Goal: Communication & Community: Answer question/provide support

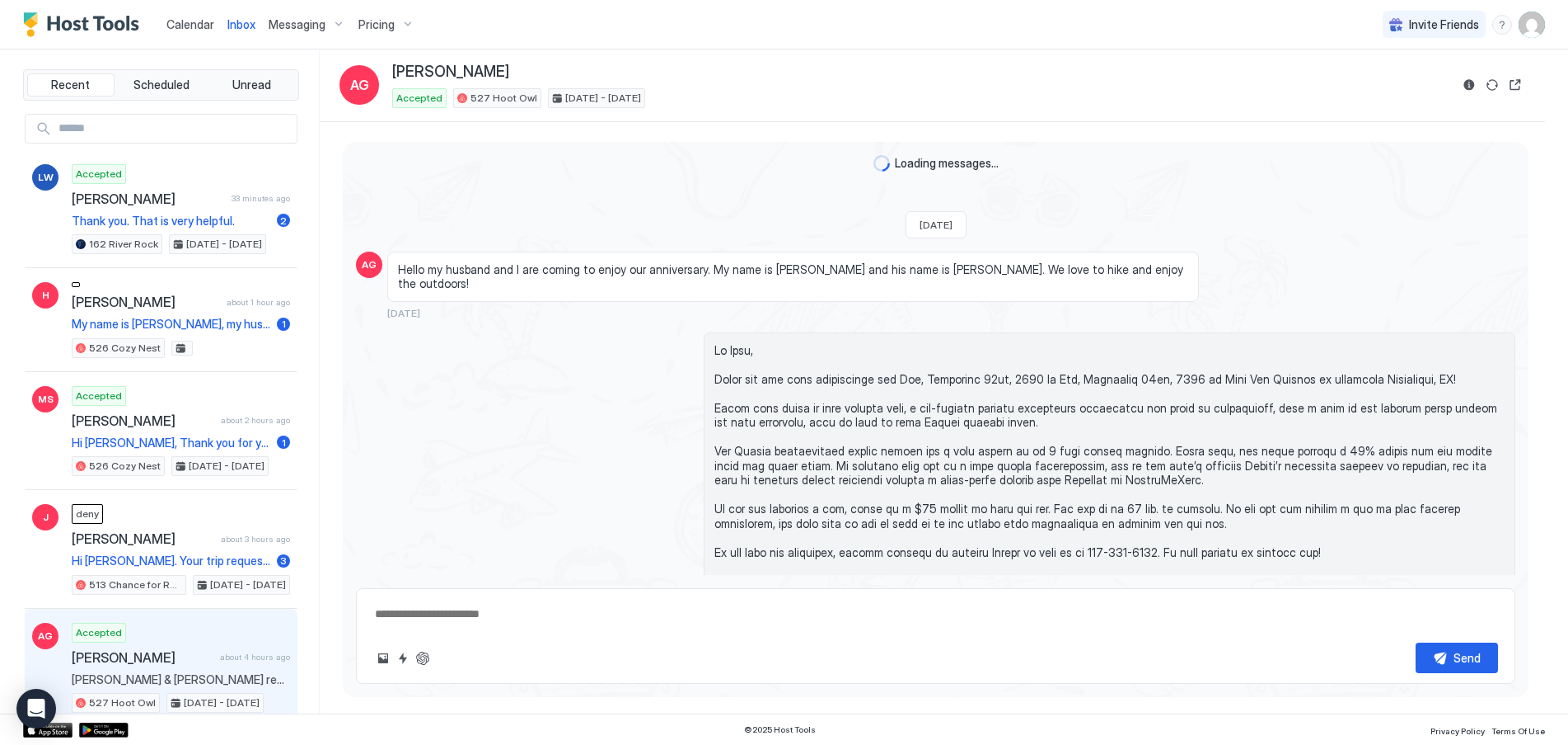
scroll to position [1339, 0]
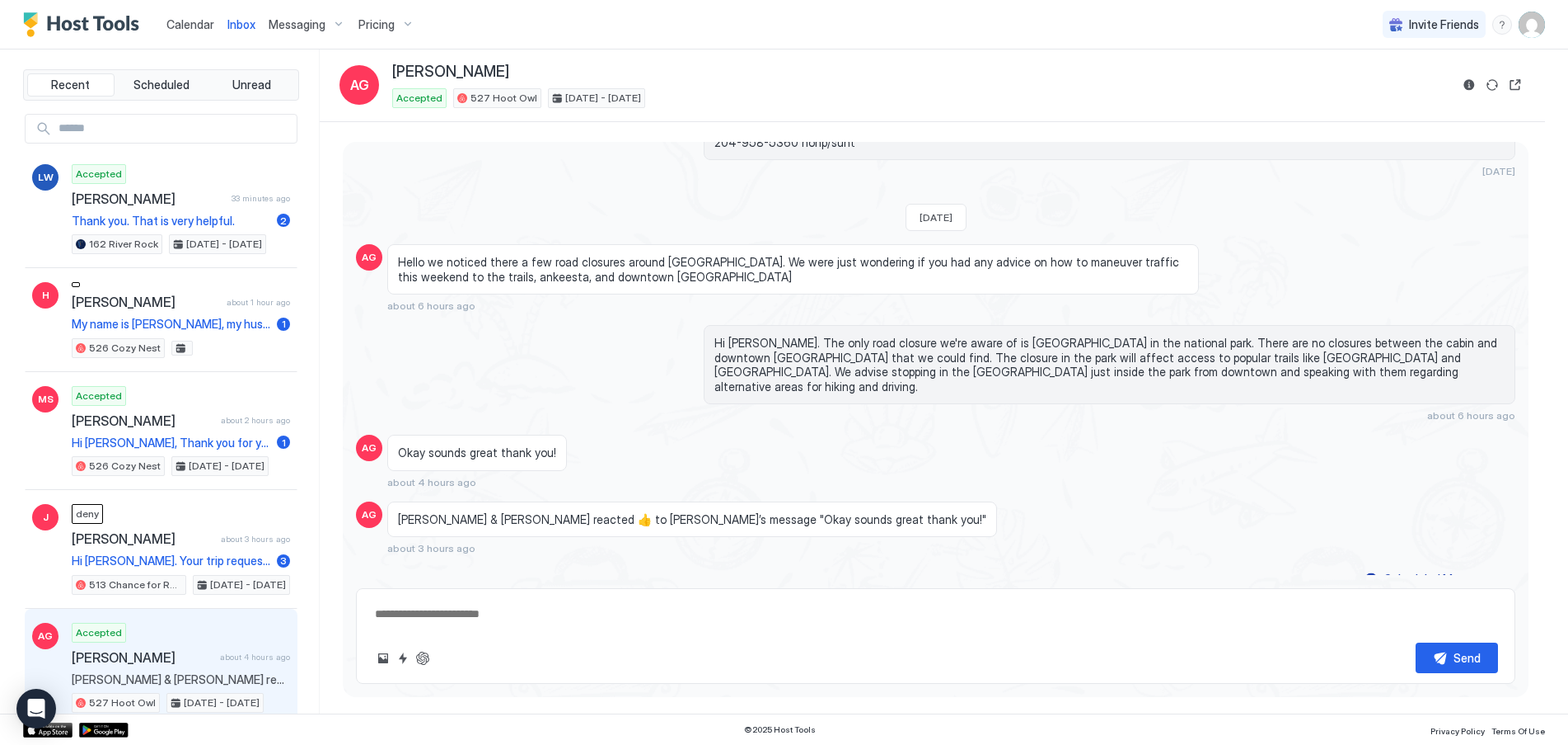
click at [241, 24] on span "Inbox" at bounding box center [241, 24] width 28 height 14
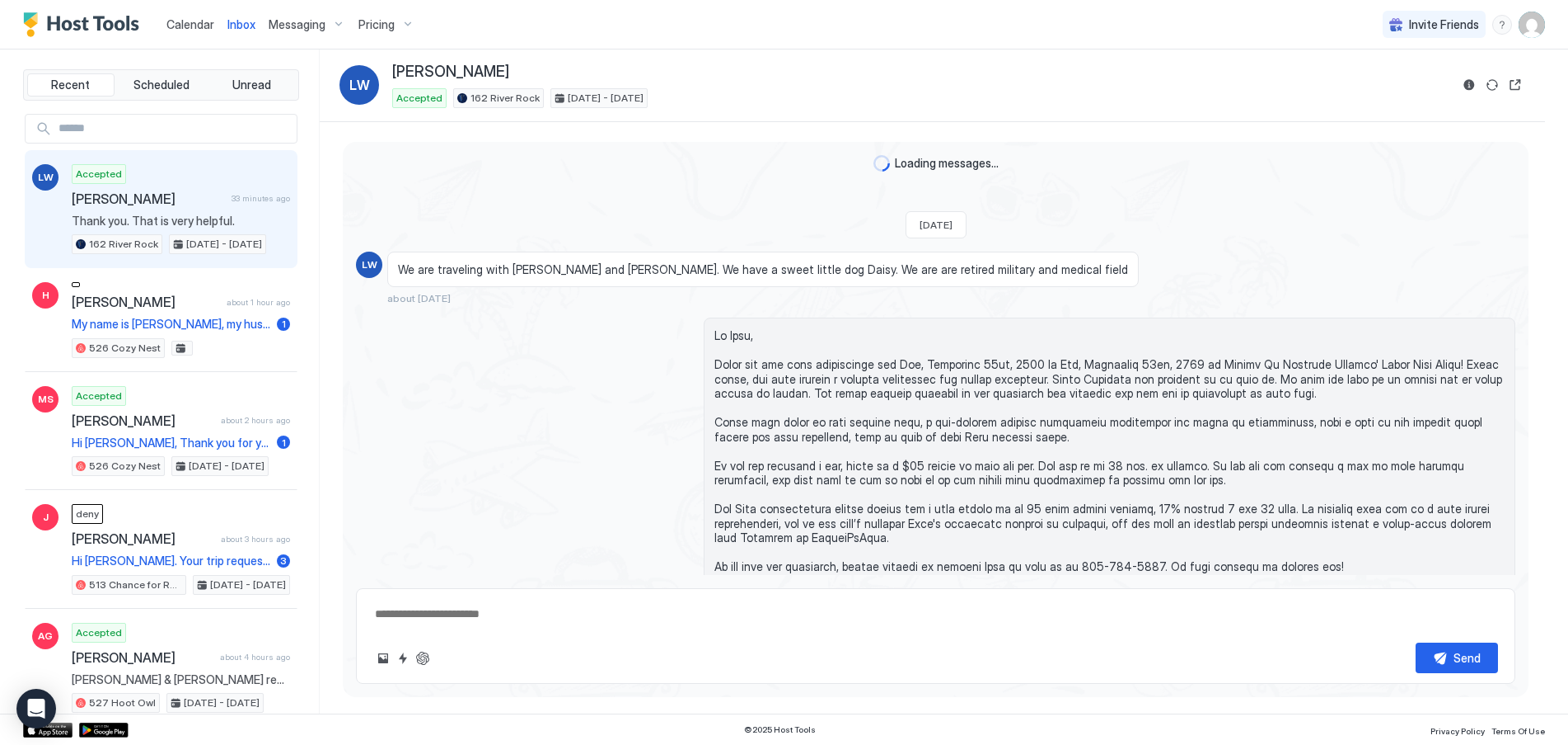
scroll to position [4289, 0]
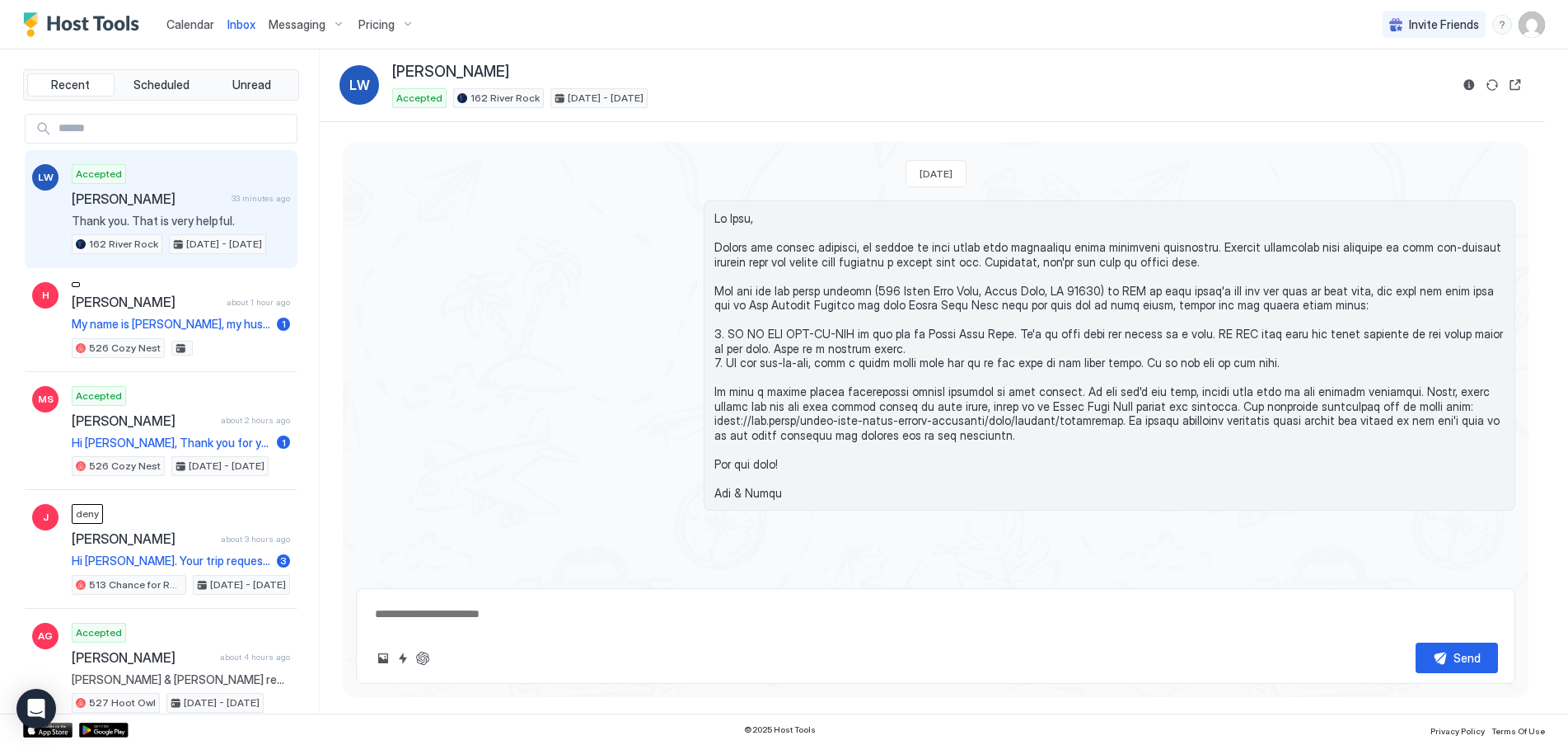
click at [126, 223] on span "Thank you. That is very helpful." at bounding box center [181, 220] width 218 height 15
type textarea "*"
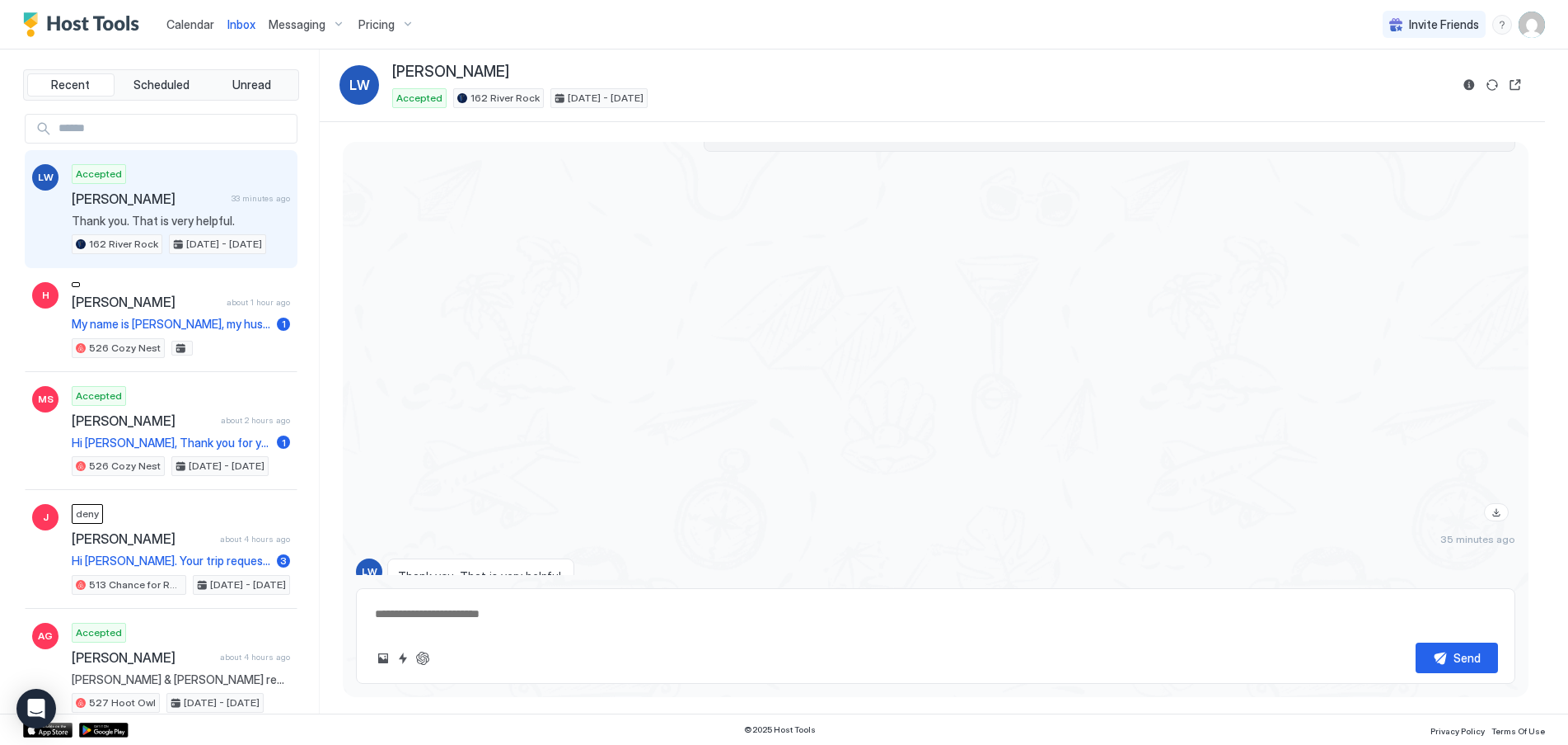
click at [462, 624] on textarea at bounding box center [935, 614] width 1125 height 31
type textarea "**********"
click at [1455, 656] on div "Send" at bounding box center [1468, 658] width 27 height 17
click at [192, 22] on span "Calendar" at bounding box center [191, 24] width 48 height 14
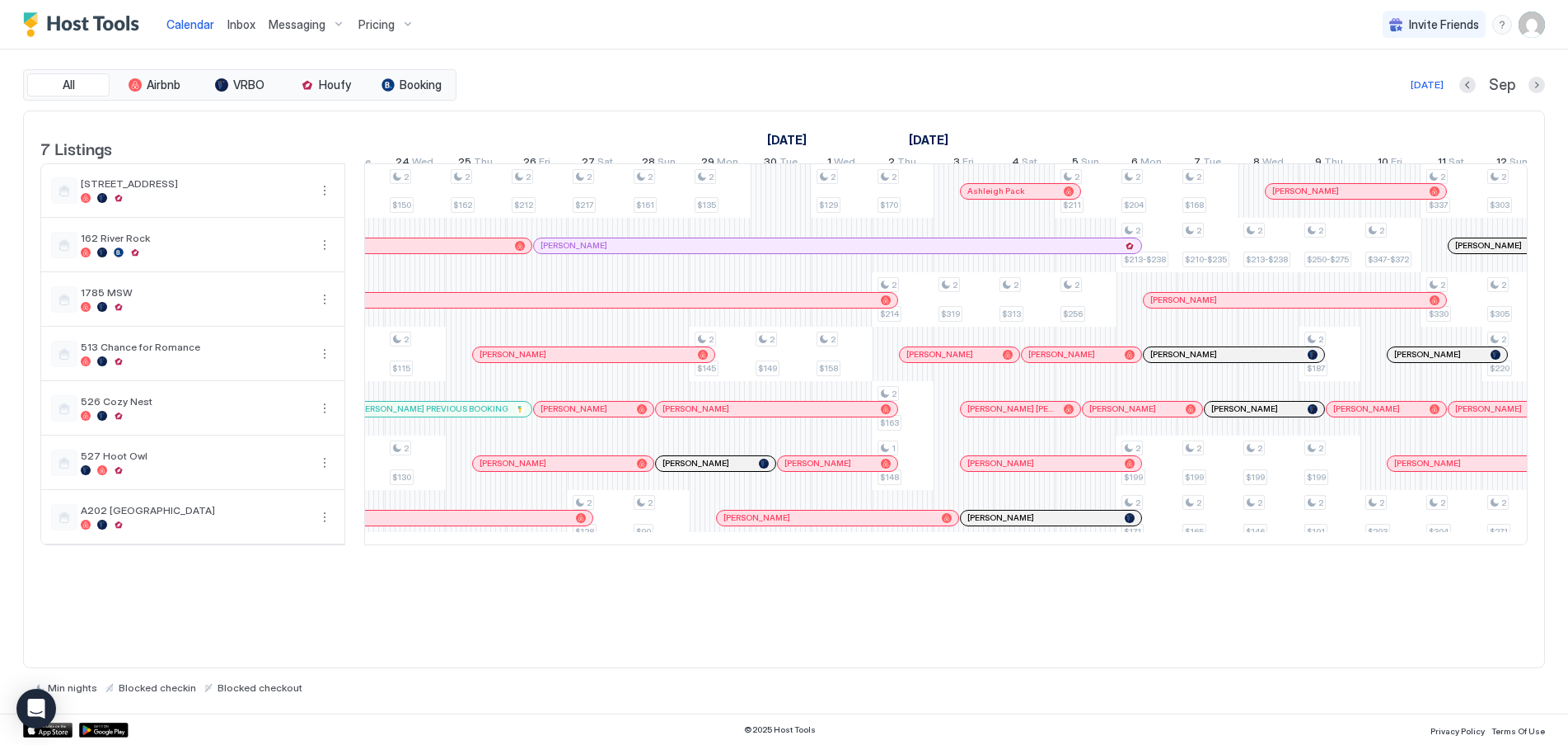
click at [407, 25] on div "Pricing" at bounding box center [386, 25] width 69 height 28
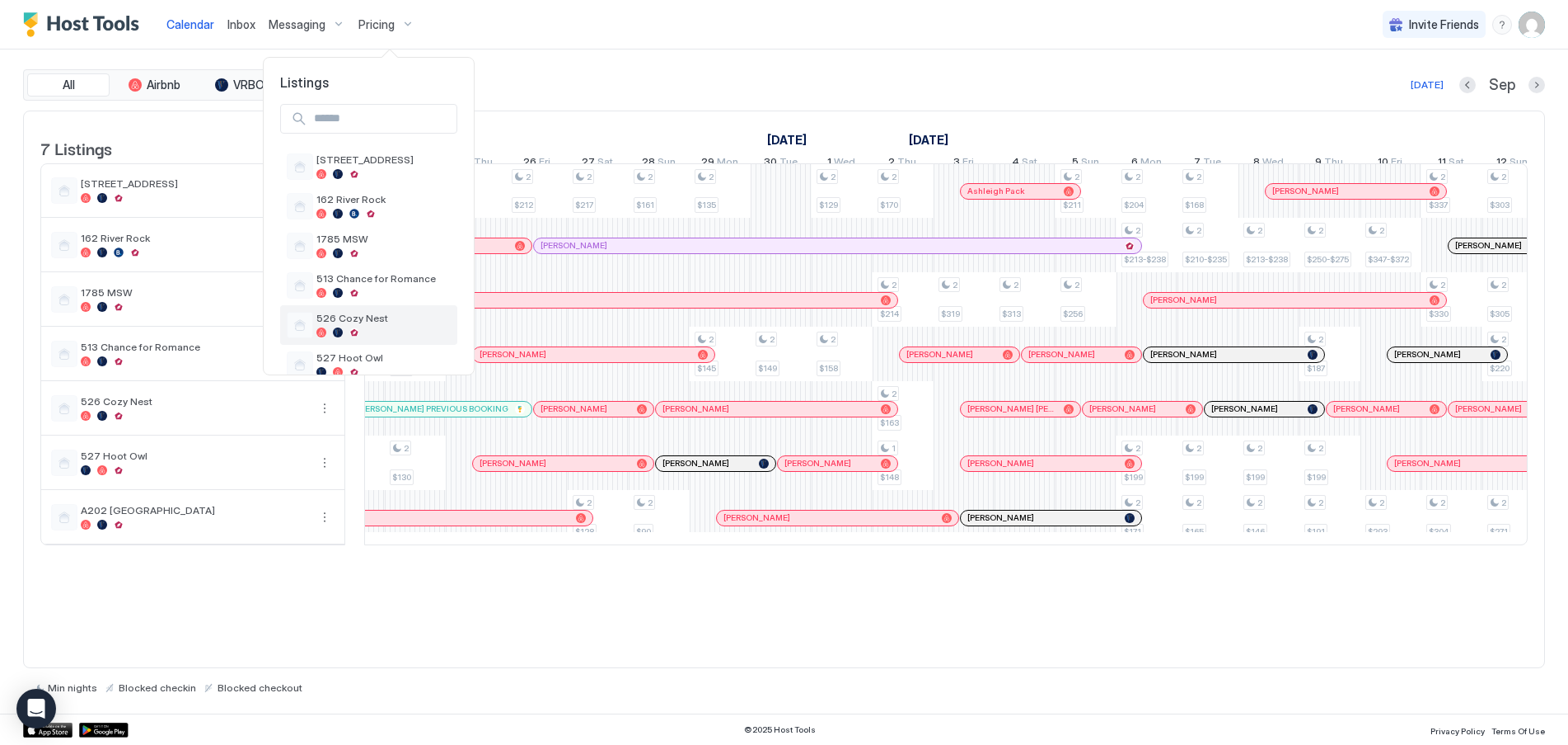
click at [355, 319] on span "526 Cozy Nest" at bounding box center [383, 318] width 134 height 12
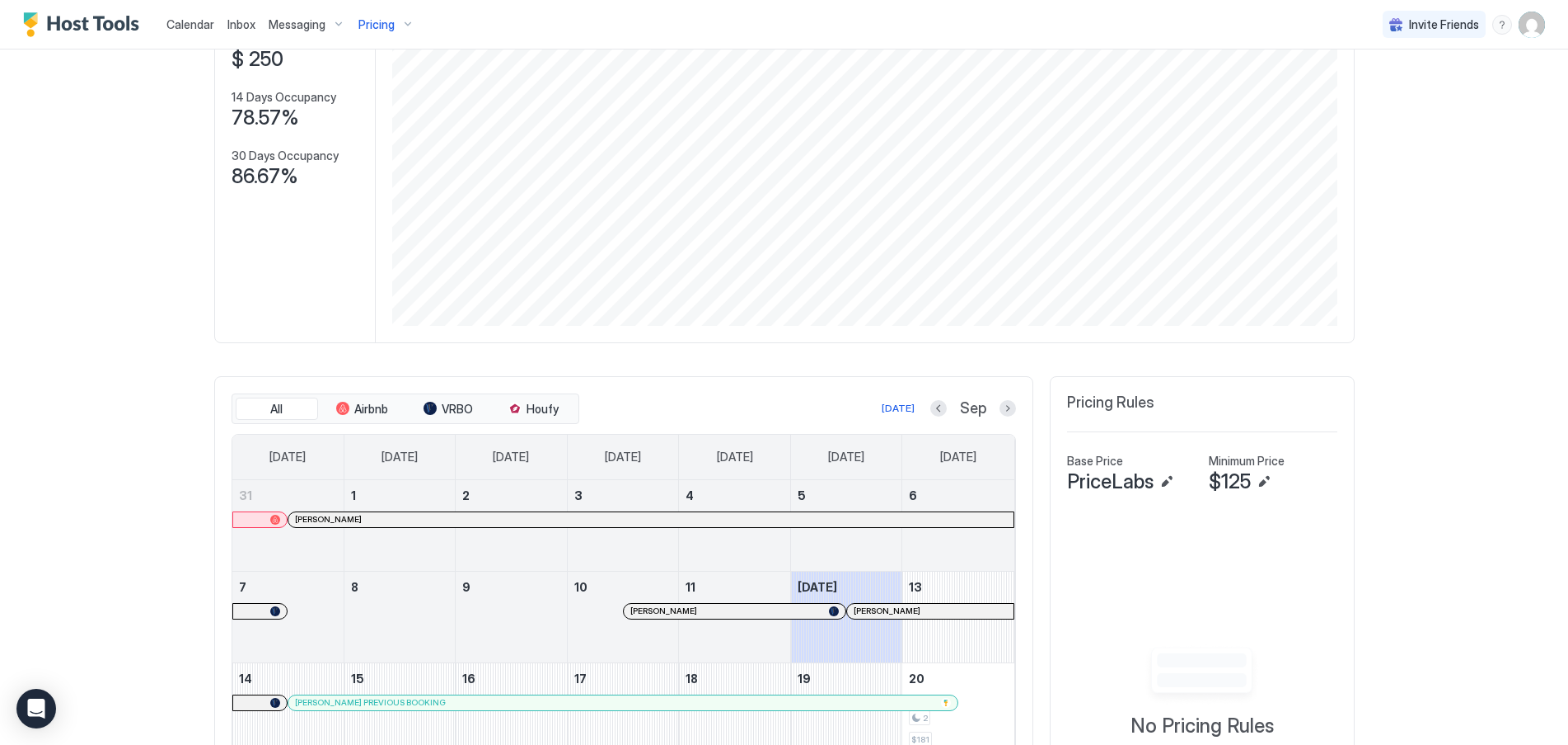
scroll to position [330, 0]
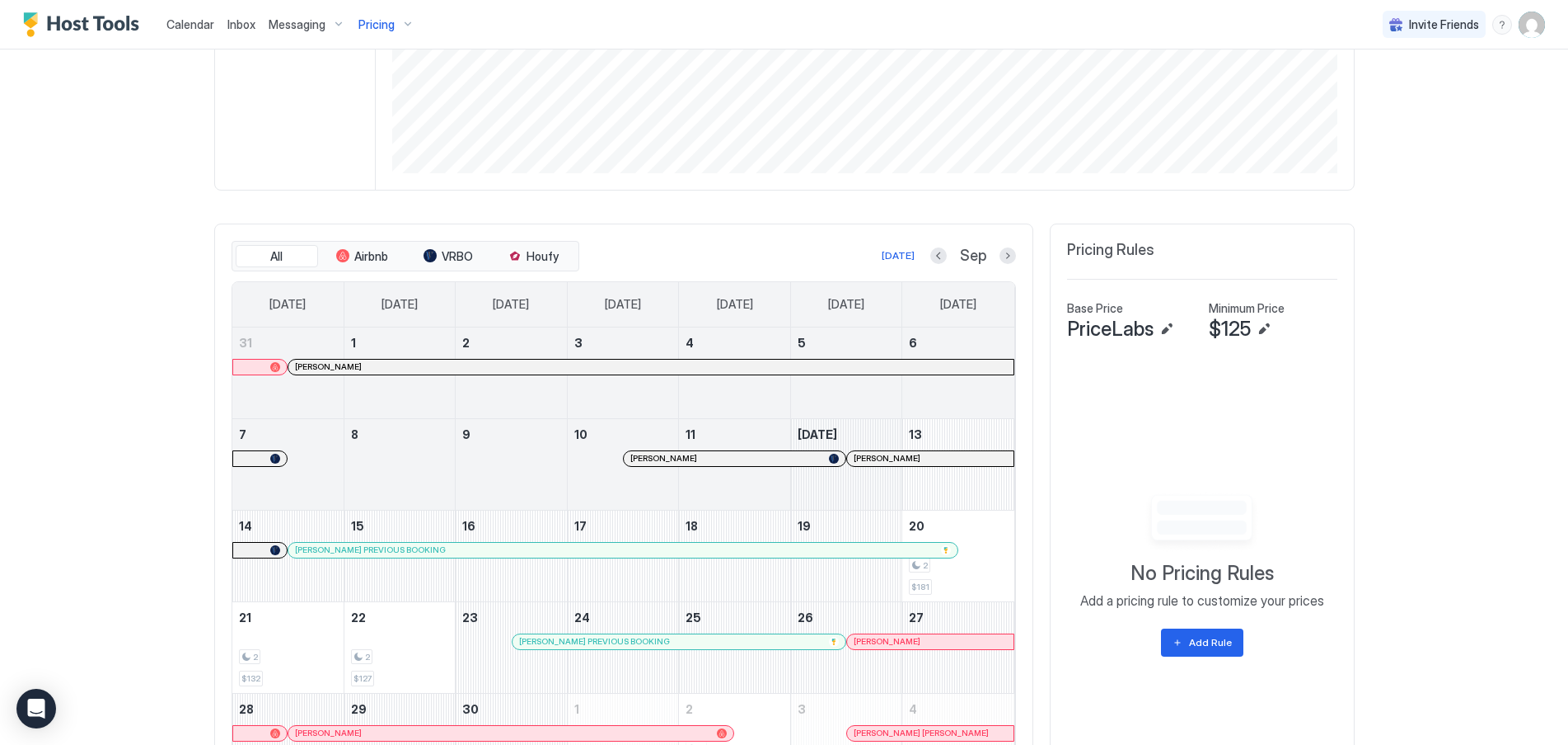
click at [857, 470] on tr "7 8 9 10 [PERSON_NAME] 11 [DATE] [PERSON_NAME] 13" at bounding box center [624, 463] width 782 height 92
click at [148, 374] on div "Calendar Inbox Messaging Pricing Invite Friends RB Home Pricing 526 Cozy Nest S…" at bounding box center [784, 372] width 1568 height 745
